Goal: Use online tool/utility: Utilize a website feature to perform a specific function

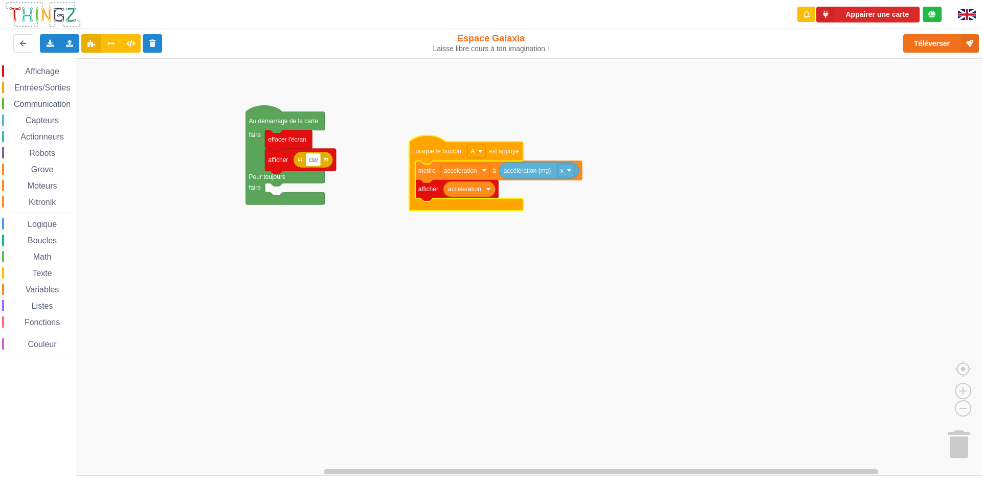
click at [161, 211] on rect "Espace de travail de Blocky" at bounding box center [494, 267] width 989 height 418
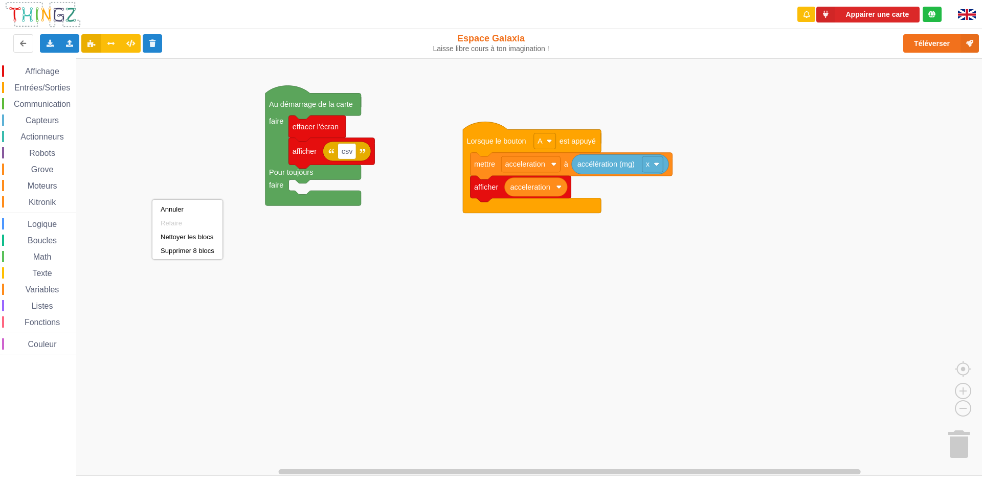
click at [152, 200] on rect "Espace de travail de Blocky" at bounding box center [494, 267] width 989 height 418
click at [54, 87] on span "Entrées/Sorties" at bounding box center [42, 87] width 59 height 9
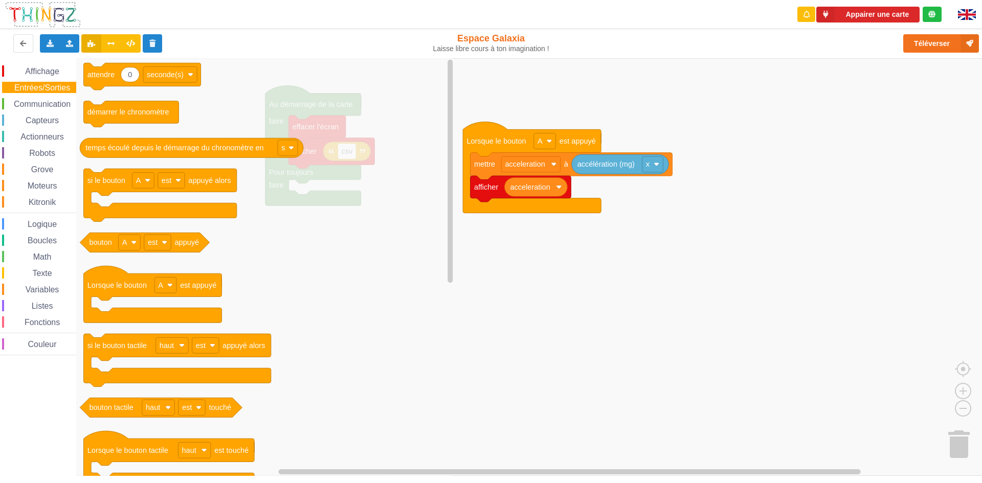
click at [52, 105] on span "Communication" at bounding box center [42, 104] width 60 height 9
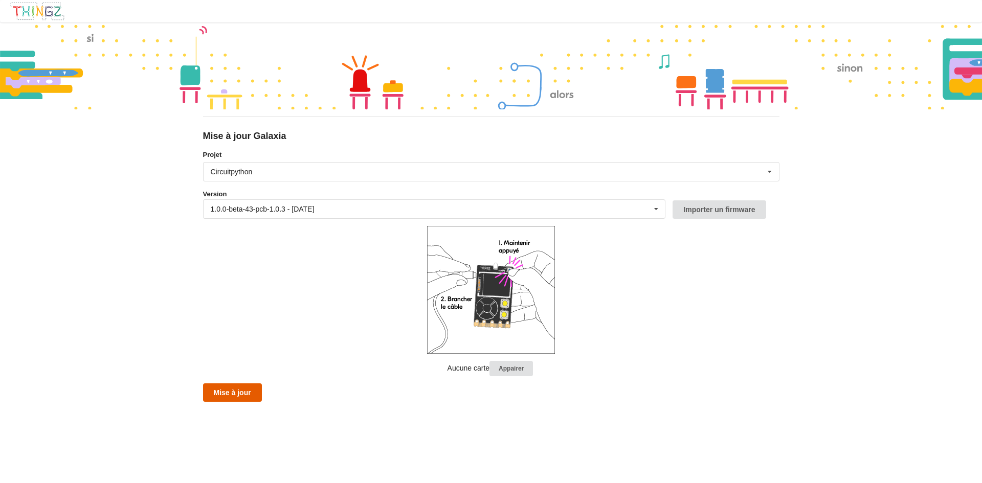
click at [223, 390] on button "Mise à jour" at bounding box center [232, 392] width 59 height 18
click at [287, 259] on form "Projet Circuitpython Micropython Circuitpython Version 1.0.0-beta-43-pcb-1.0.3 …" at bounding box center [491, 276] width 576 height 253
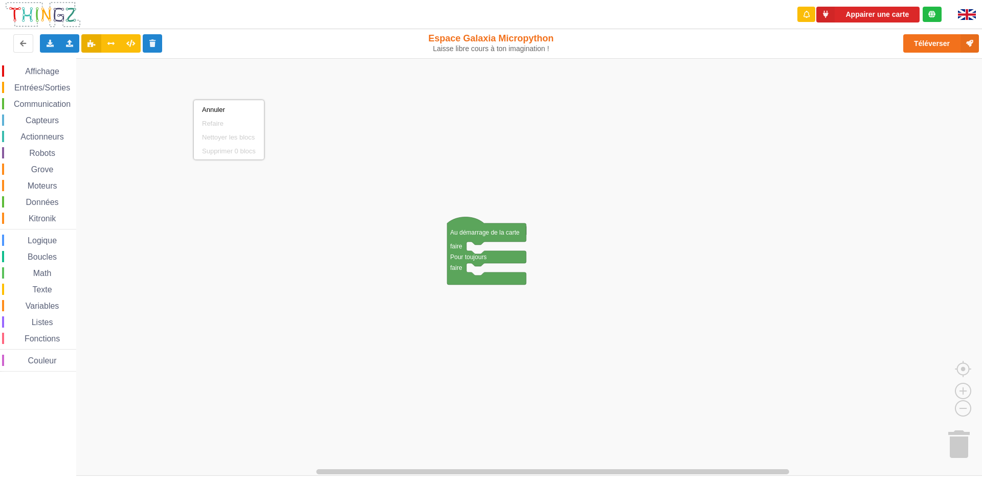
click at [170, 95] on rect "Espace de travail de Blocky" at bounding box center [494, 267] width 989 height 418
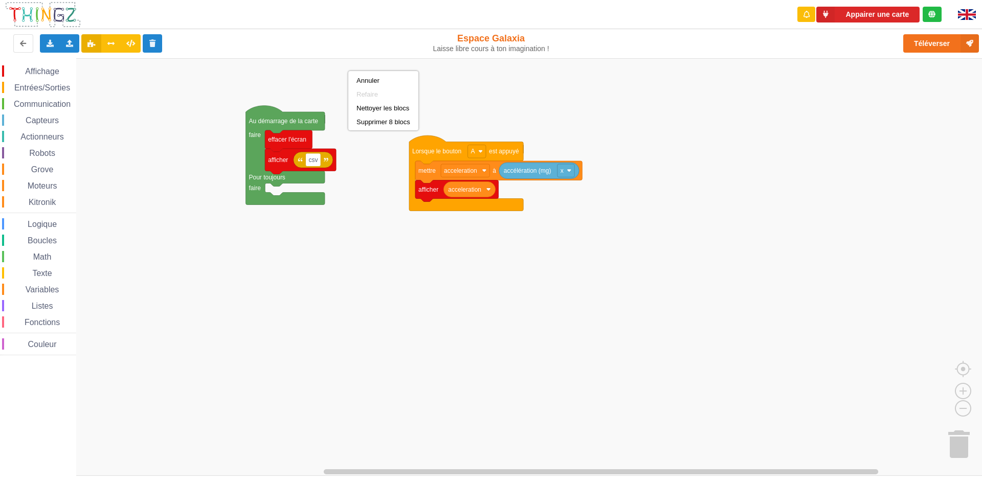
click at [348, 71] on rect "Espace de travail de Blocky" at bounding box center [494, 267] width 989 height 418
